Goal: Transaction & Acquisition: Obtain resource

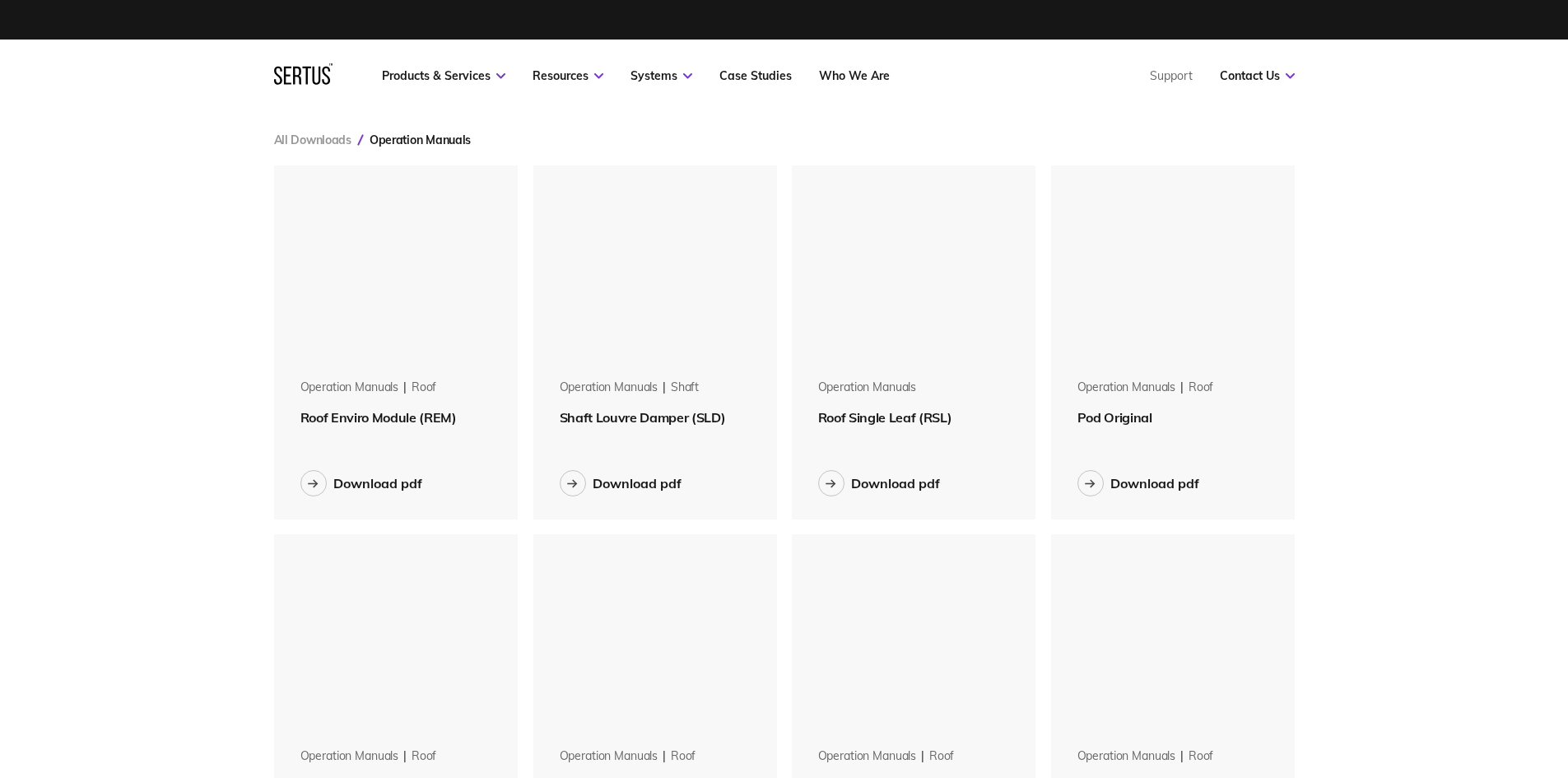
scroll to position [1486, 1046]
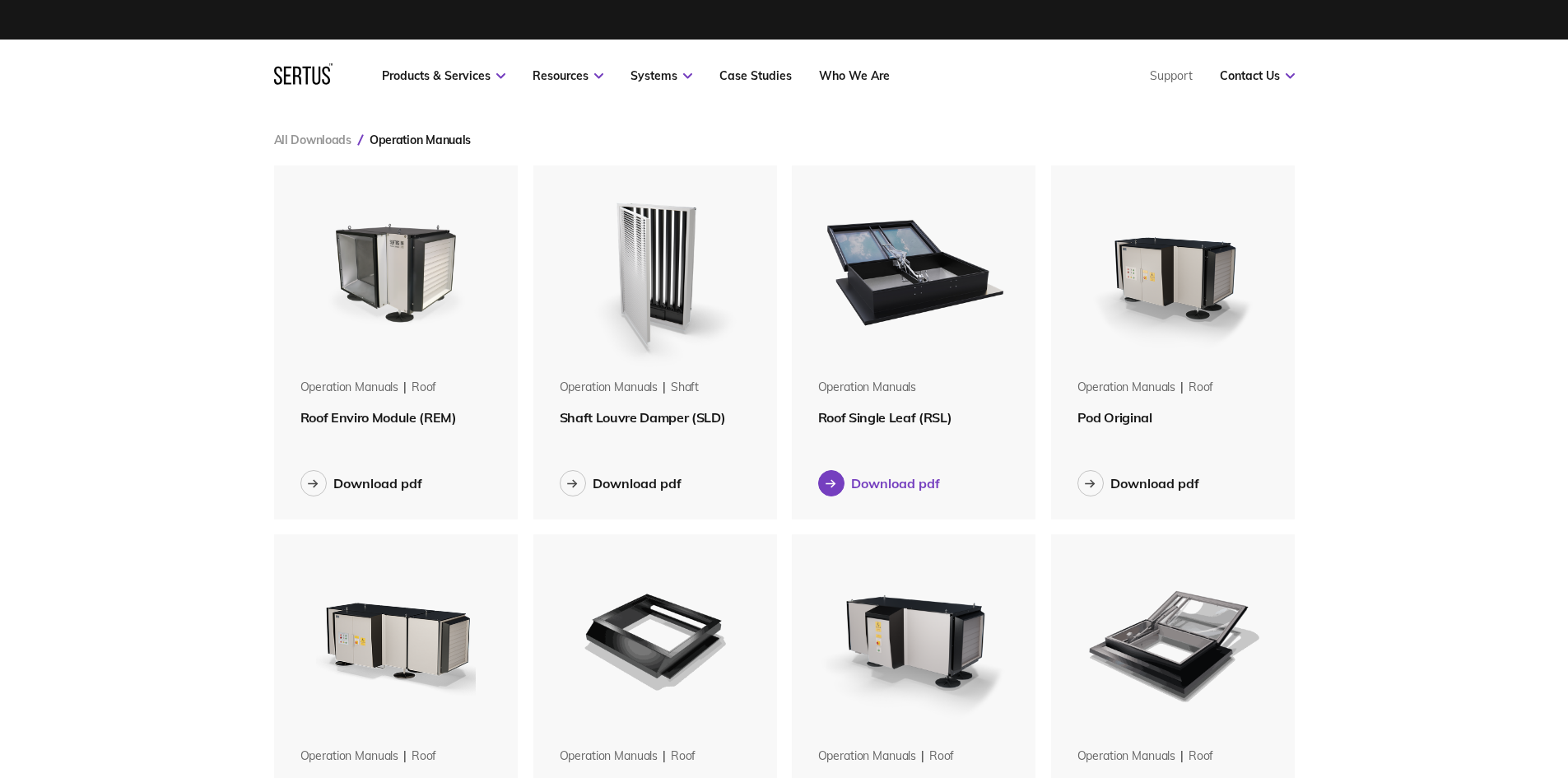
click at [857, 480] on div "Download pdf" at bounding box center [895, 483] width 89 height 17
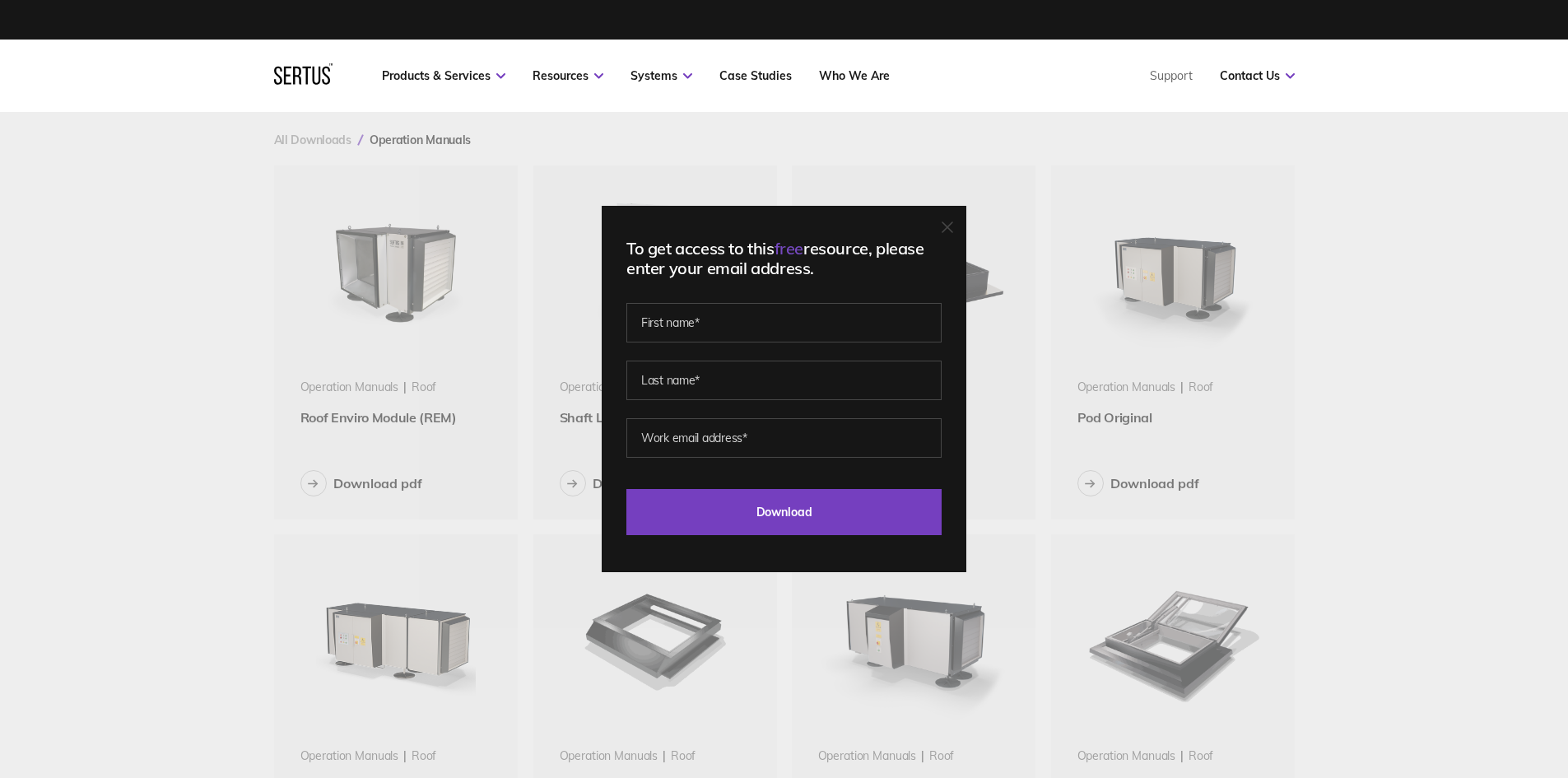
click at [1396, 235] on div "To get access to this free resource, please enter your email address. Last Down…" at bounding box center [784, 389] width 1568 height 778
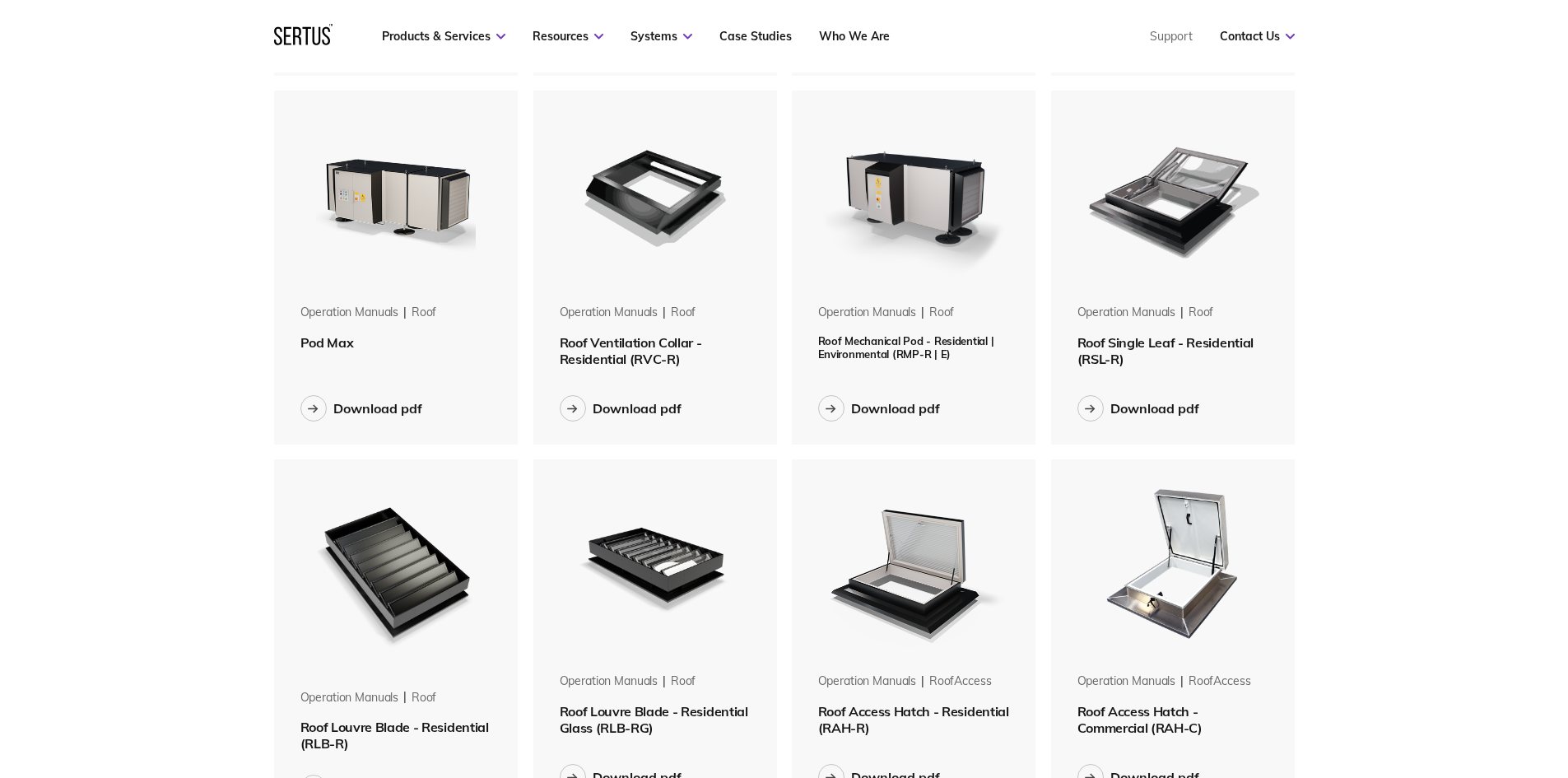
scroll to position [392, 0]
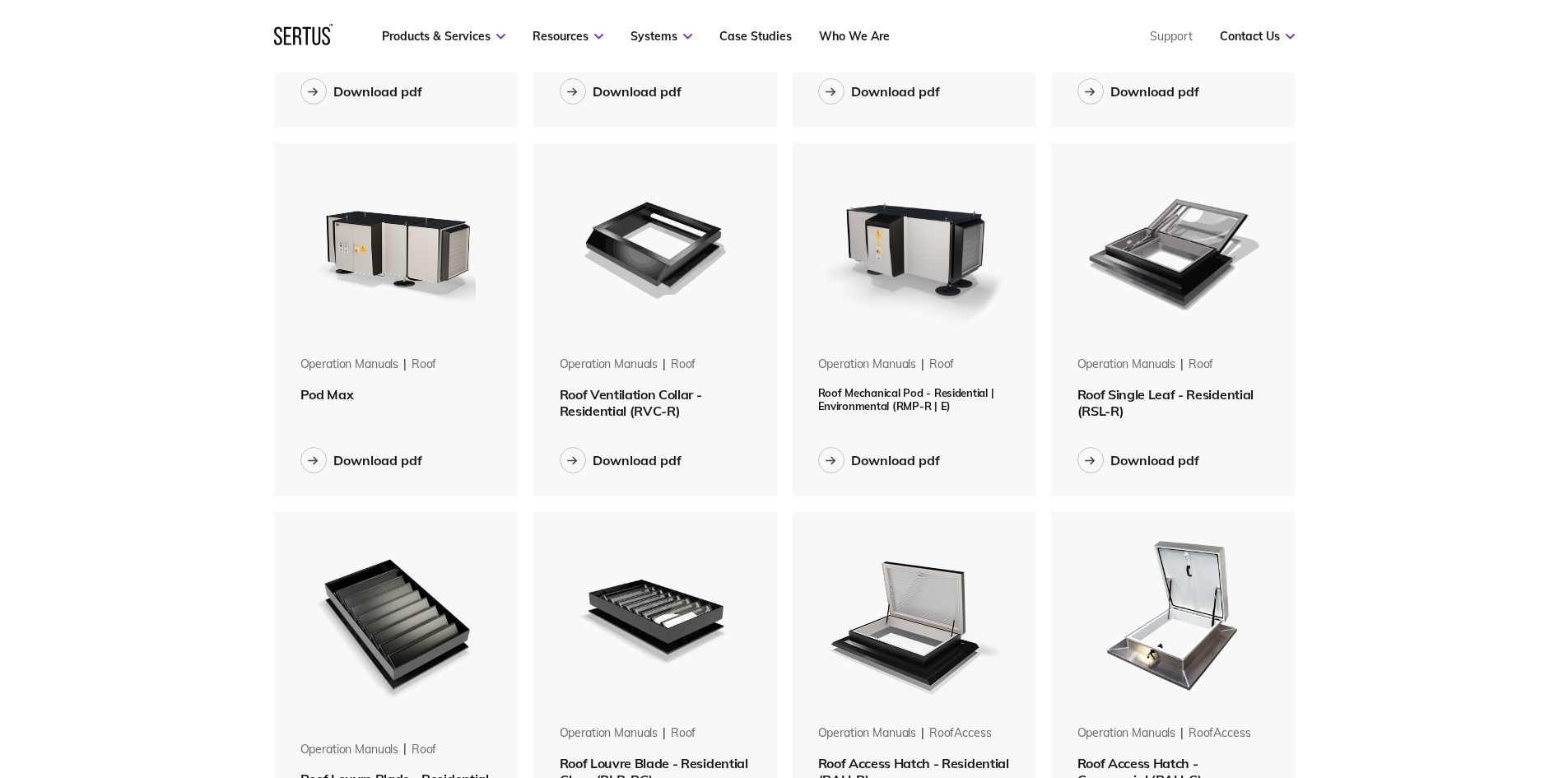
drag, startPoint x: 1556, startPoint y: 307, endPoint x: 1551, endPoint y: 203, distance: 104.1
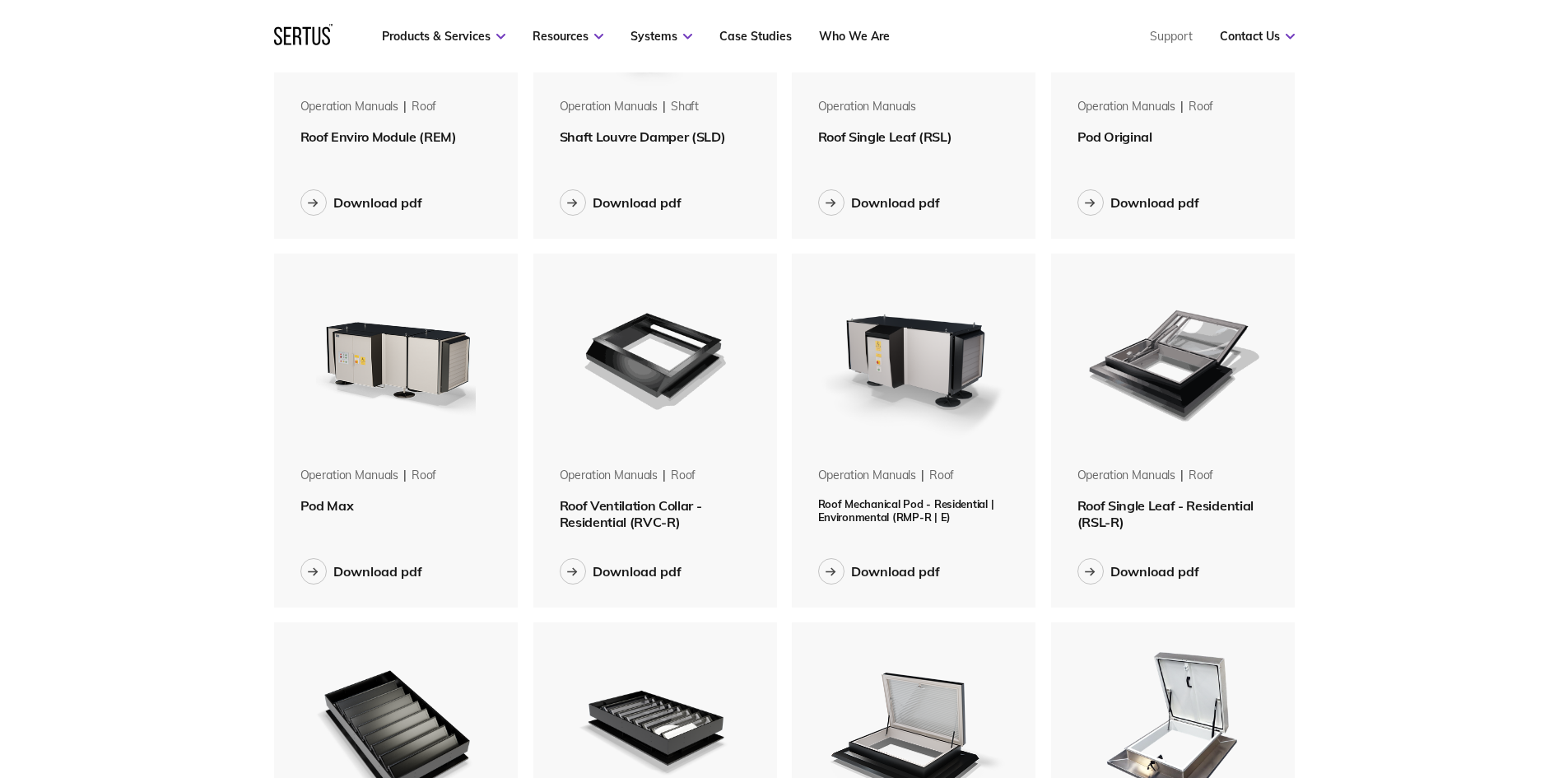
scroll to position [0, 0]
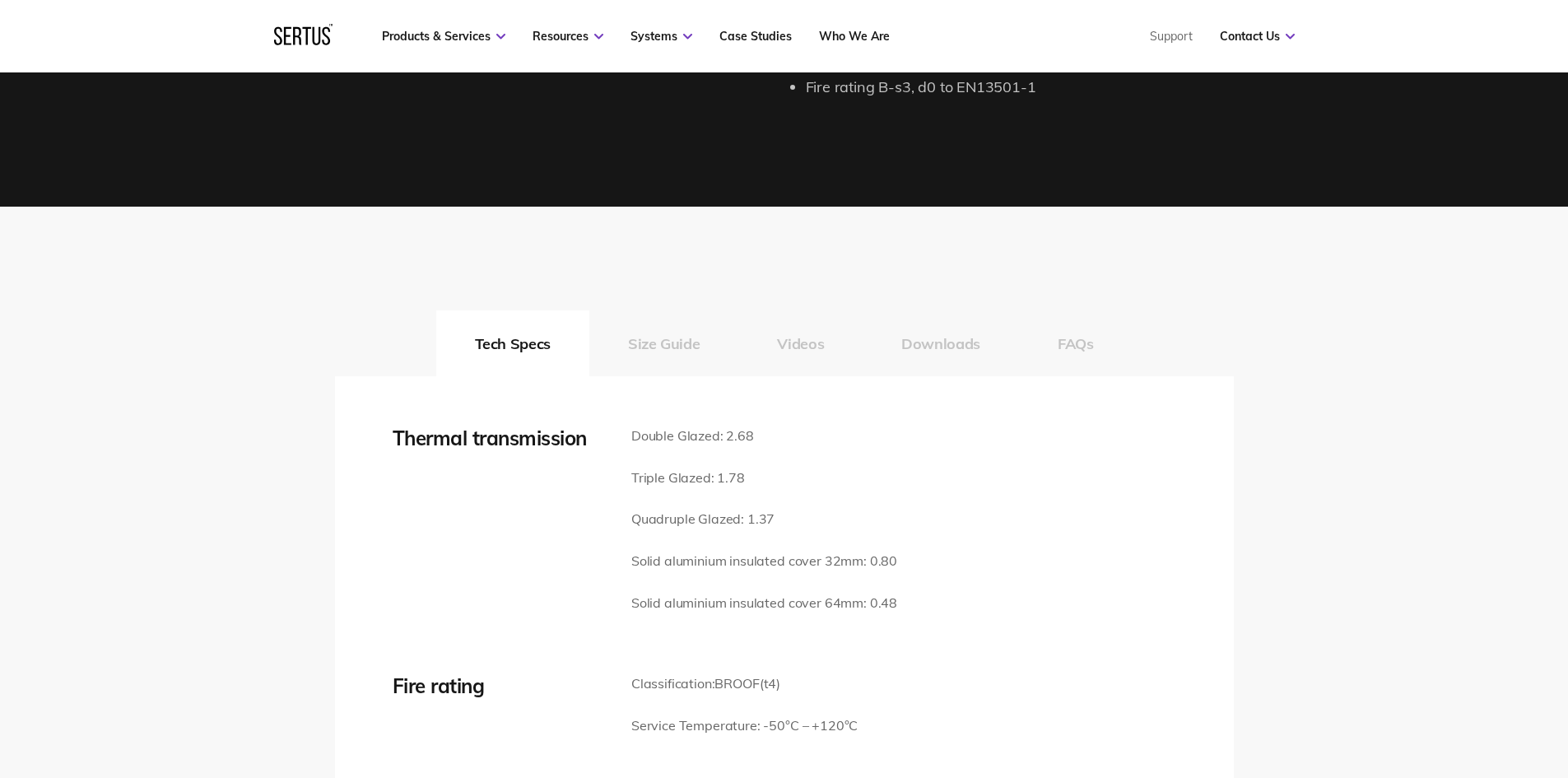
scroll to position [2185, 0]
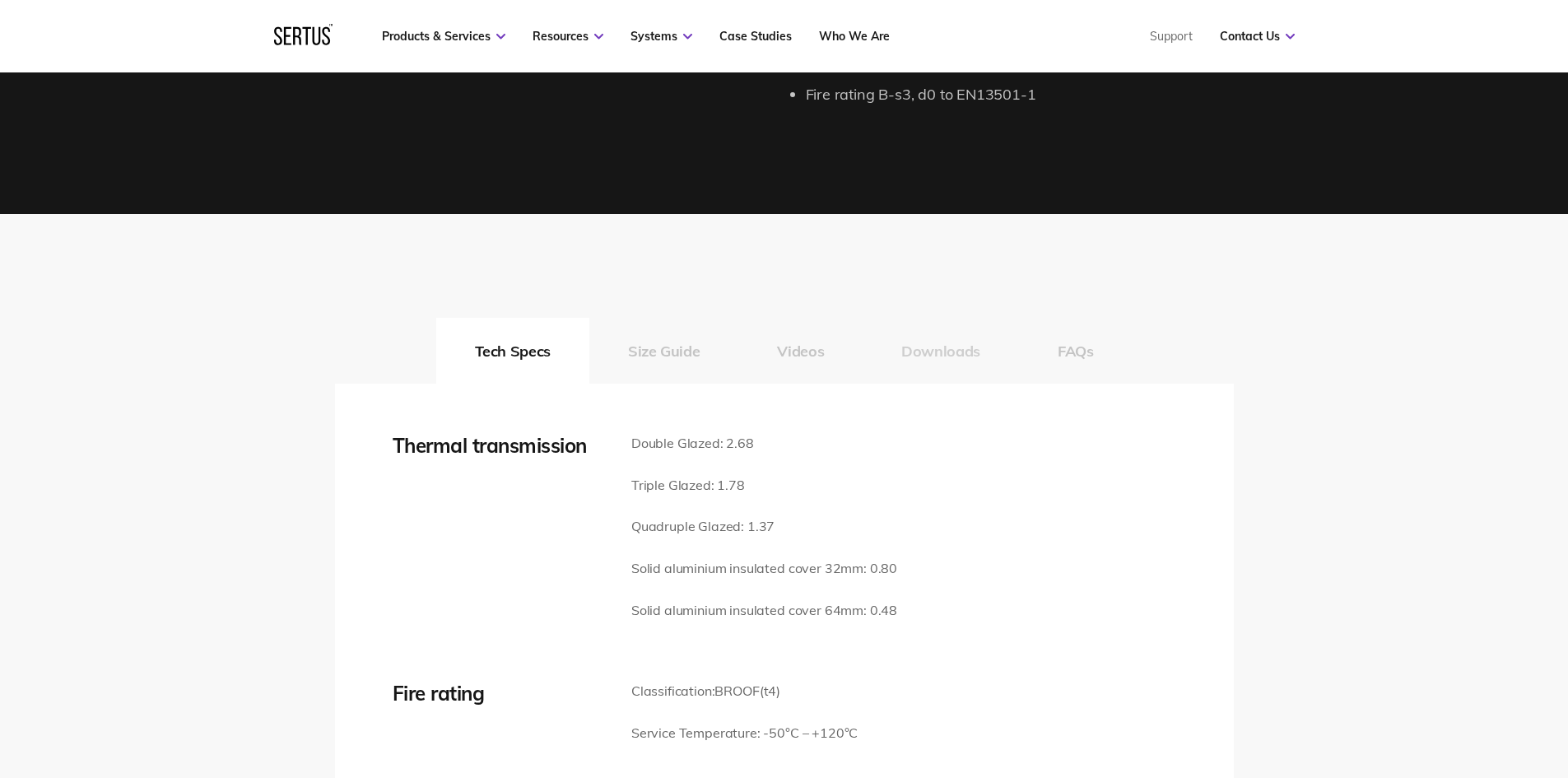
click at [931, 356] on button "Downloads" at bounding box center [940, 351] width 156 height 66
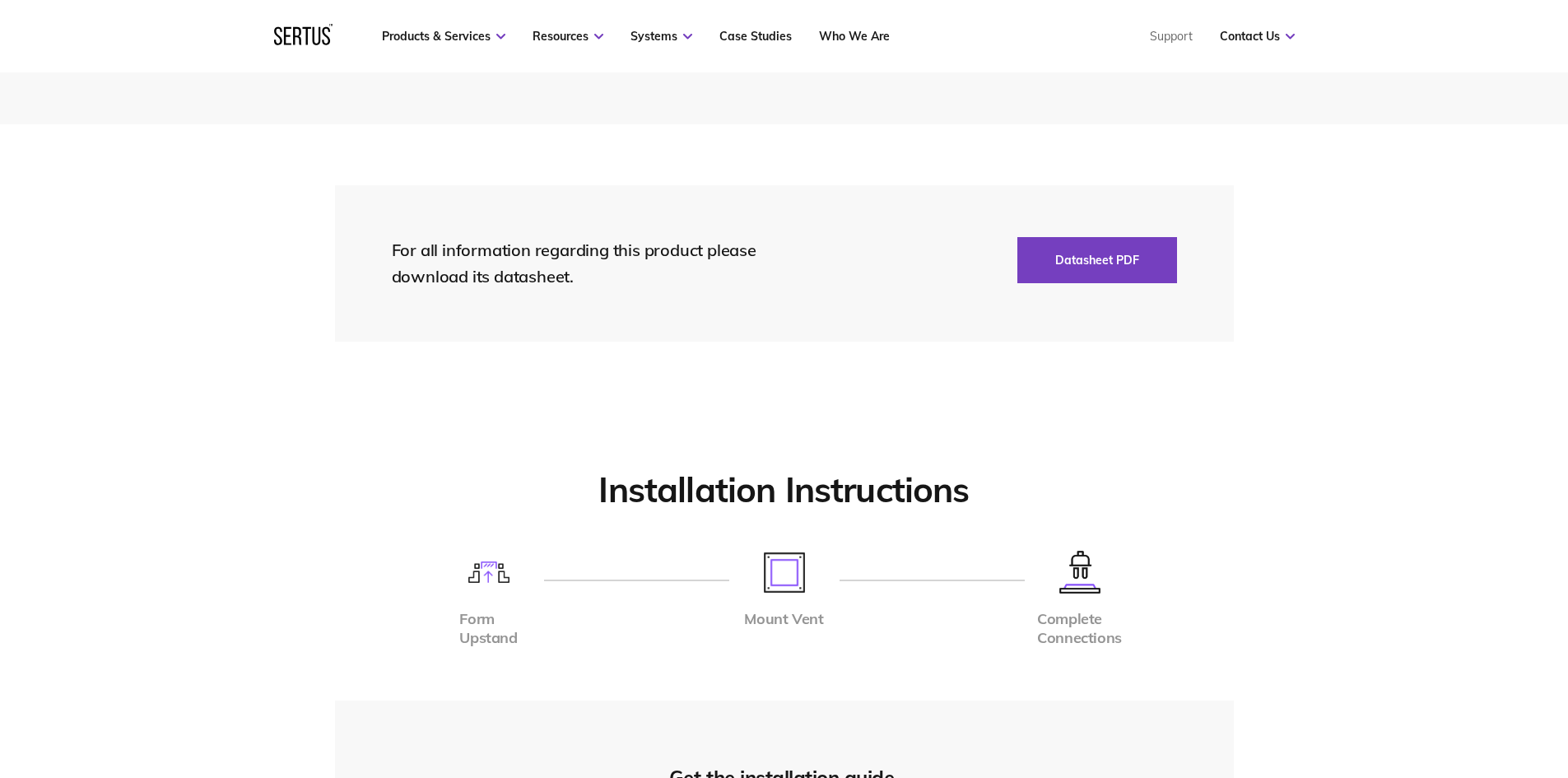
scroll to position [3329, 0]
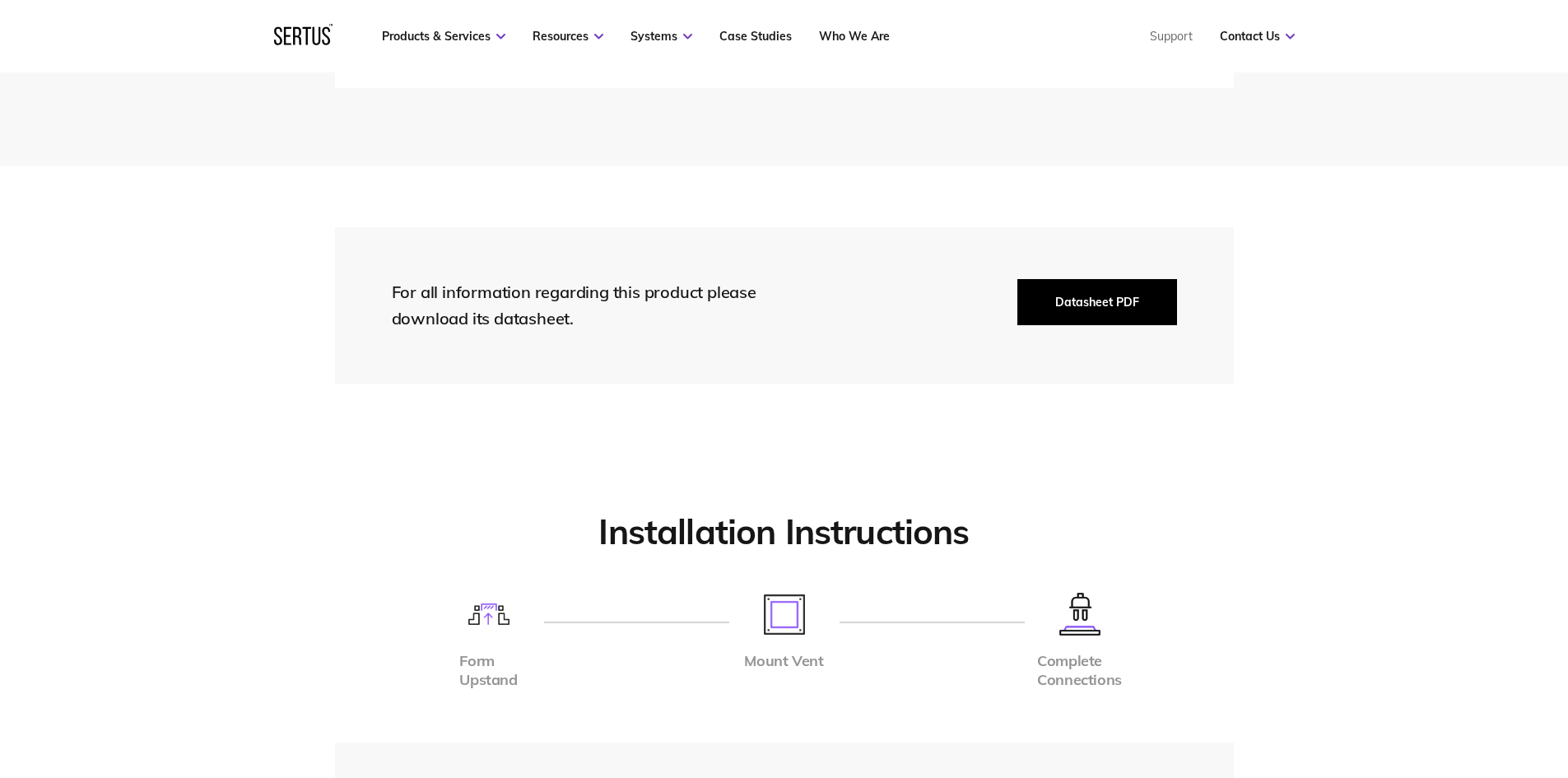
click at [1093, 307] on button "Datasheet PDF" at bounding box center [1097, 302] width 160 height 46
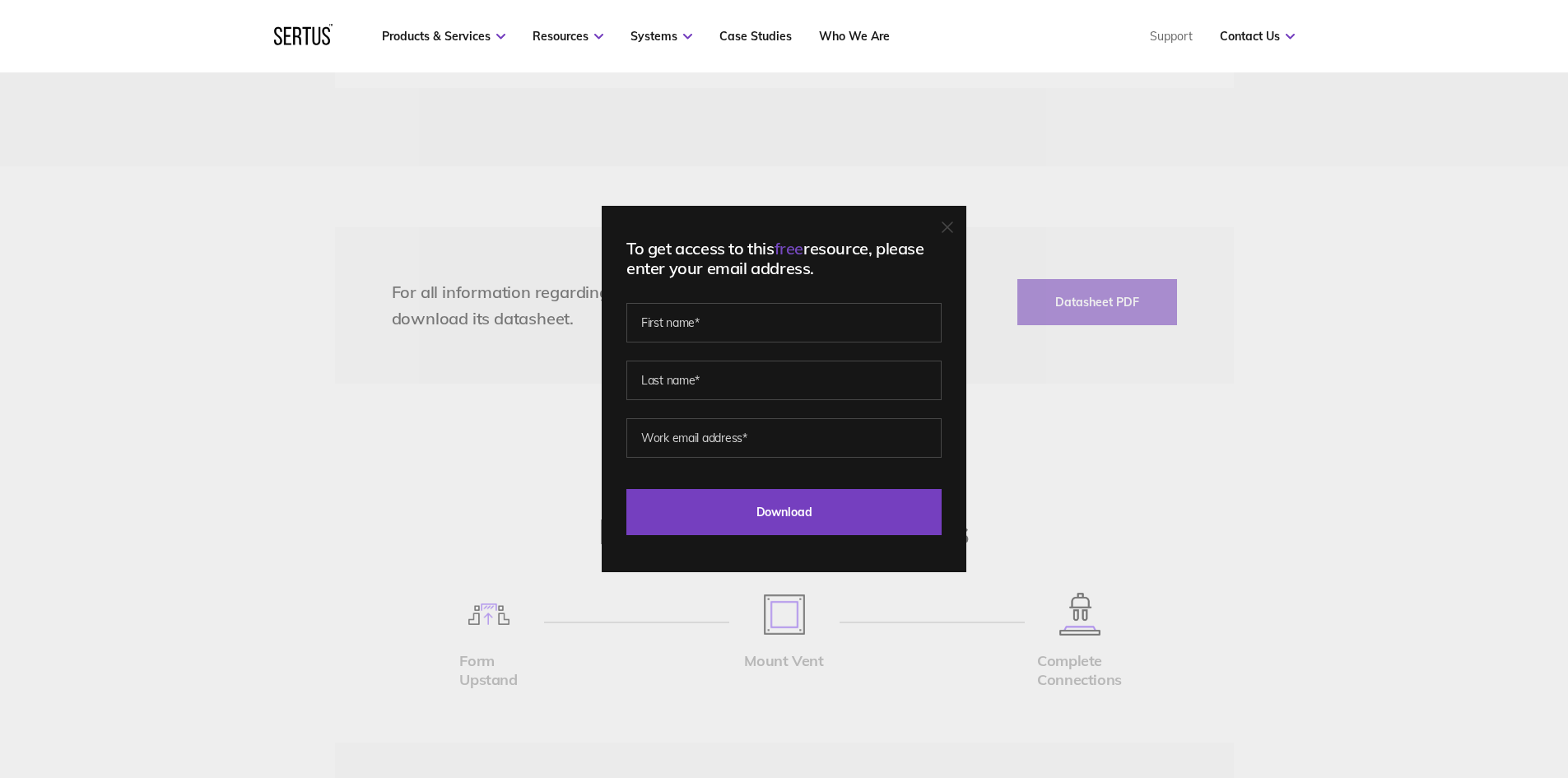
click at [1185, 445] on div "To get access to this free resource, please enter your email address. Last Down…" at bounding box center [784, 389] width 1568 height 778
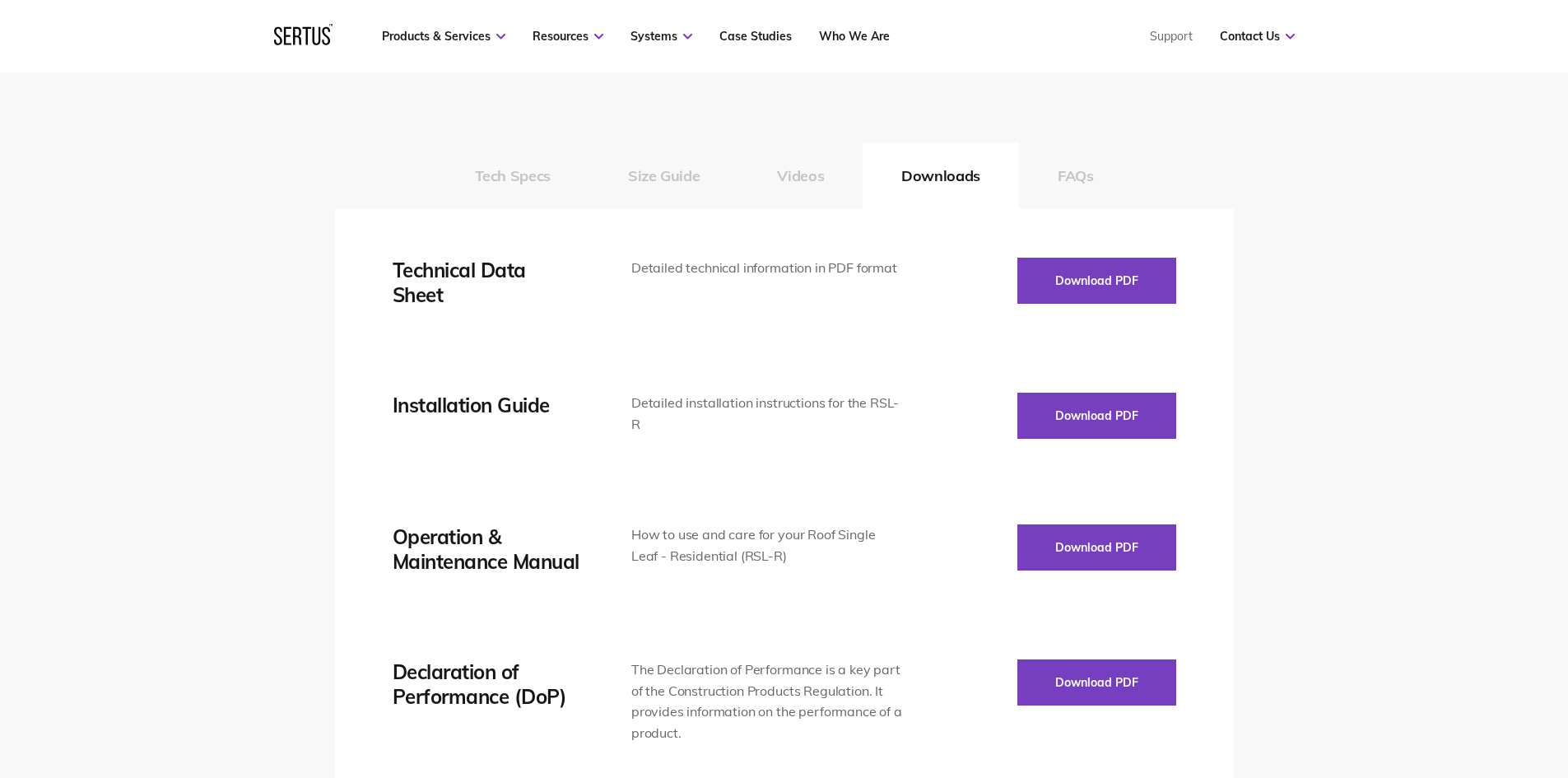
scroll to position [2367, 0]
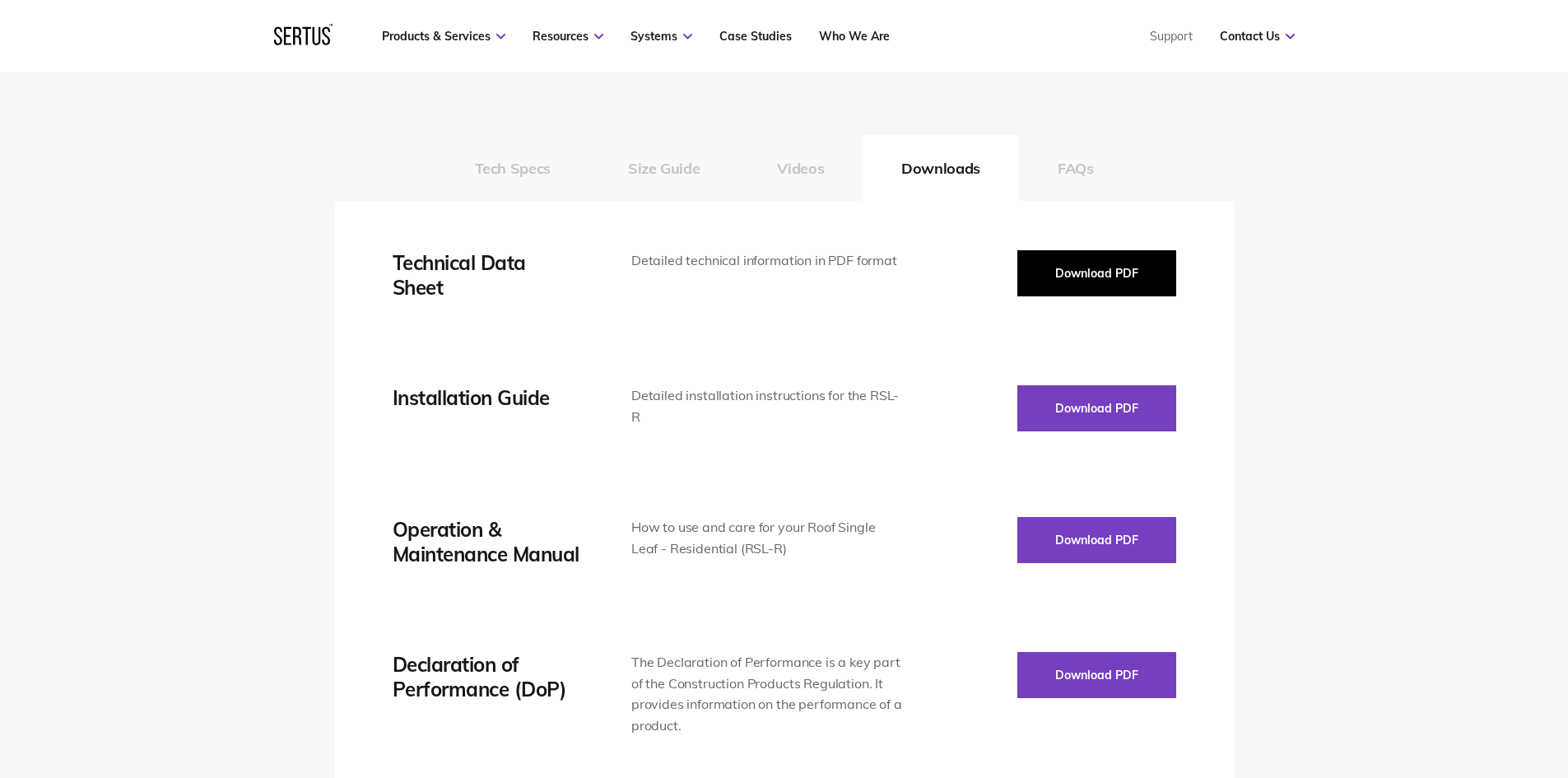
click at [1123, 276] on button "Download PDF" at bounding box center [1097, 273] width 159 height 46
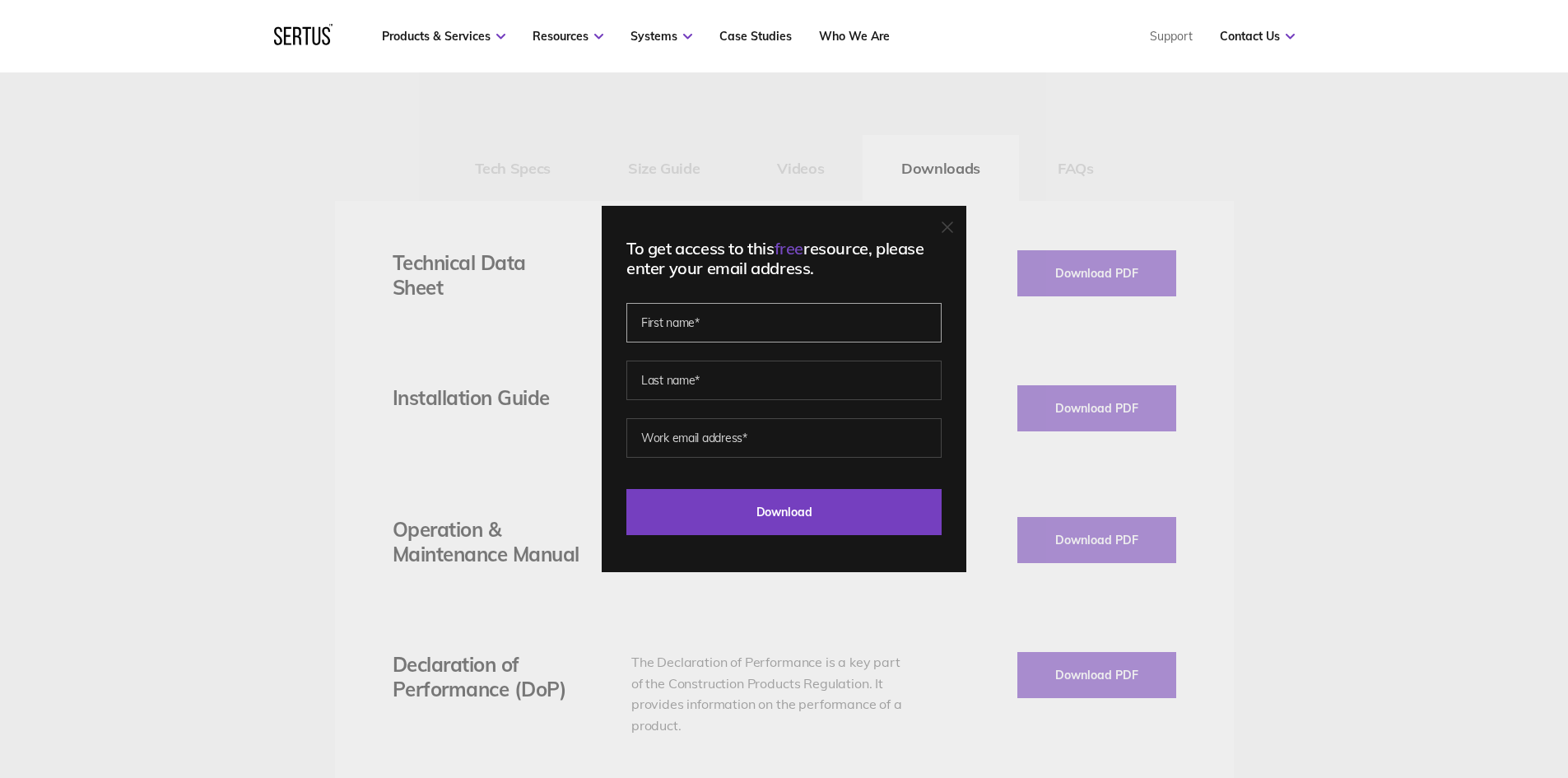
click at [740, 322] on input "text" at bounding box center [784, 322] width 316 height 40
type input "[PERSON_NAME]"
click at [757, 372] on input "text" at bounding box center [784, 380] width 316 height 40
type input "[PERSON_NAME]"
click at [724, 437] on input "email" at bounding box center [784, 438] width 316 height 40
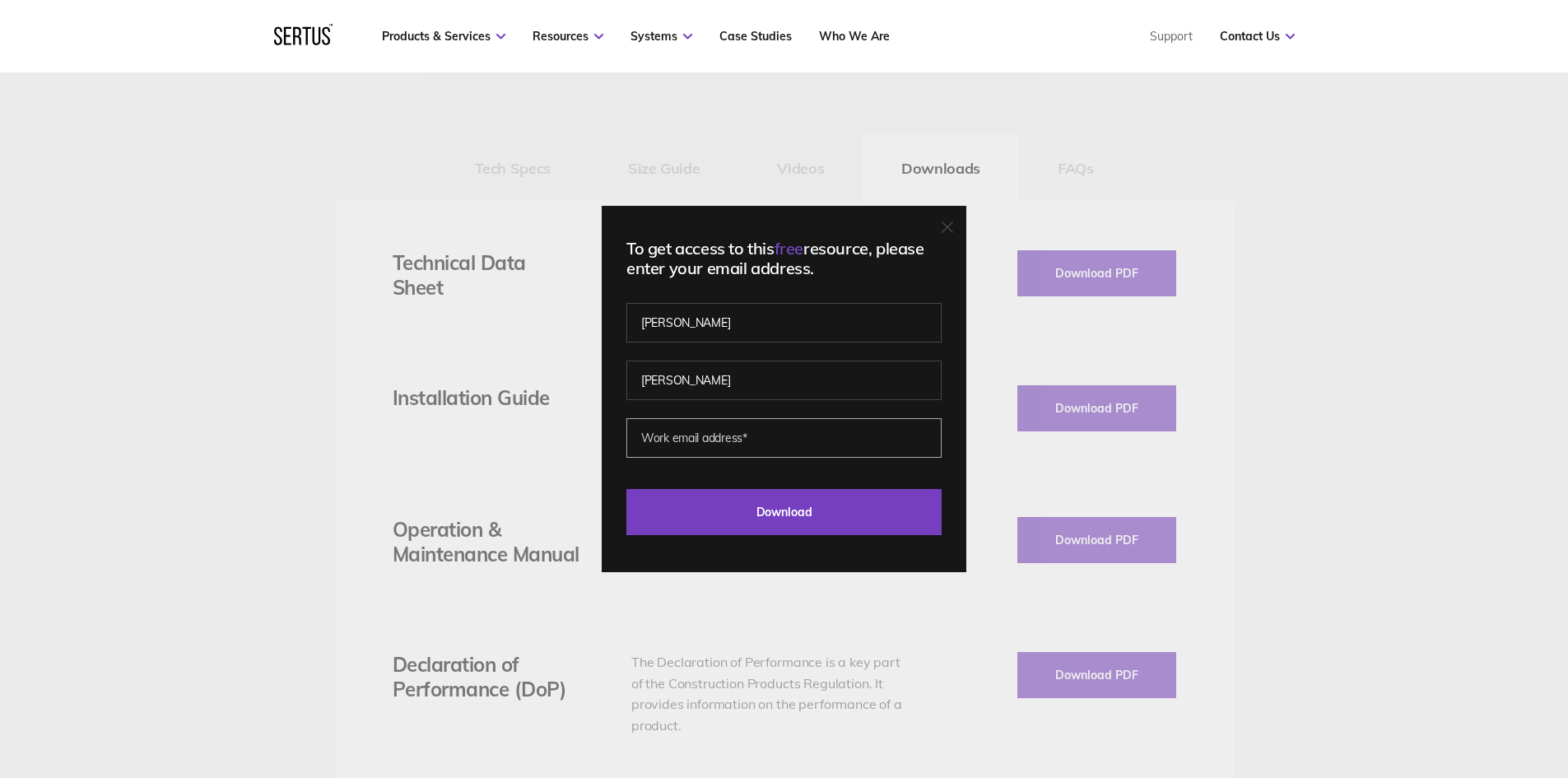
click at [801, 428] on input "email" at bounding box center [784, 438] width 316 height 40
type input "n"
drag, startPoint x: 808, startPoint y: 445, endPoint x: 643, endPoint y: 436, distance: 165.2
click at [643, 436] on input "[EMAIL_ADDRESS][DOMAIN_NAME]" at bounding box center [784, 438] width 316 height 40
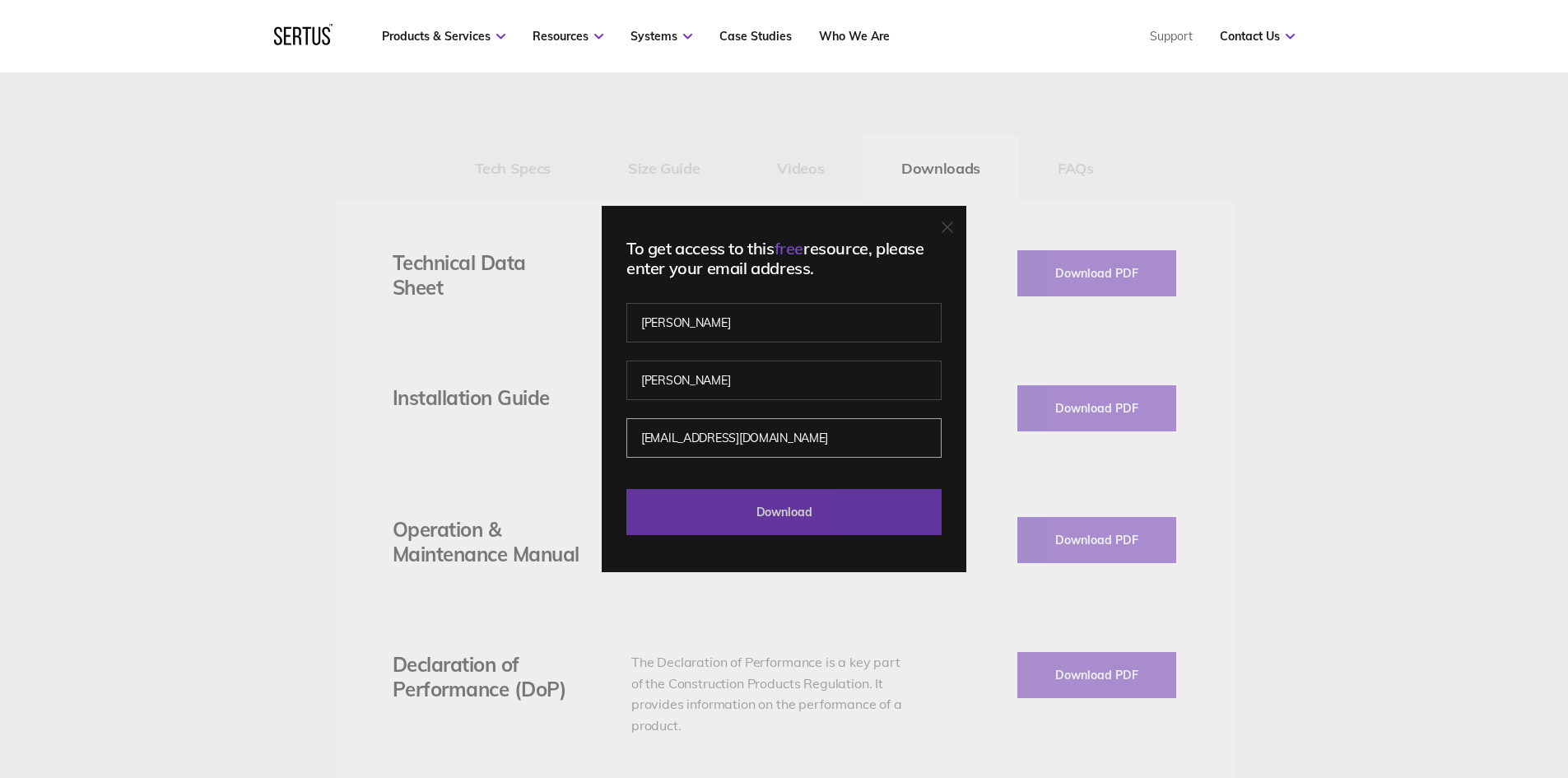
type input "[EMAIL_ADDRESS][DOMAIN_NAME]"
click at [735, 516] on input "Download" at bounding box center [784, 512] width 316 height 46
